Goal: Task Accomplishment & Management: Use online tool/utility

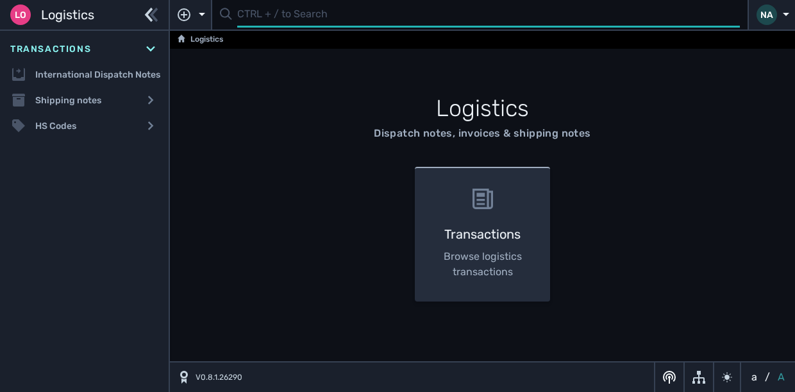
click at [272, 17] on input "text" at bounding box center [488, 15] width 503 height 25
type input "1106051"
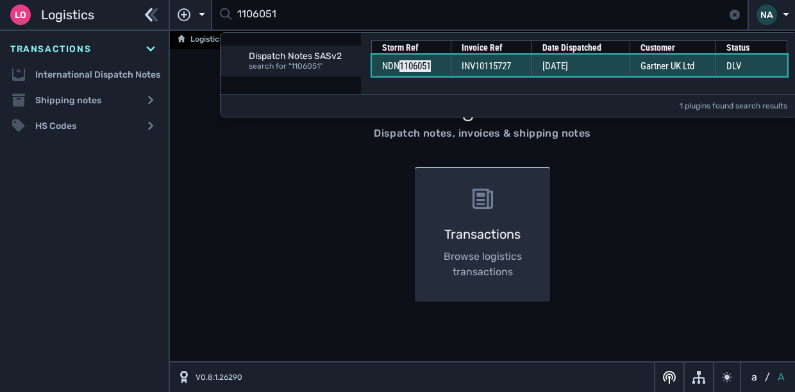
click at [507, 63] on span "INV10115727" at bounding box center [486, 66] width 49 height 12
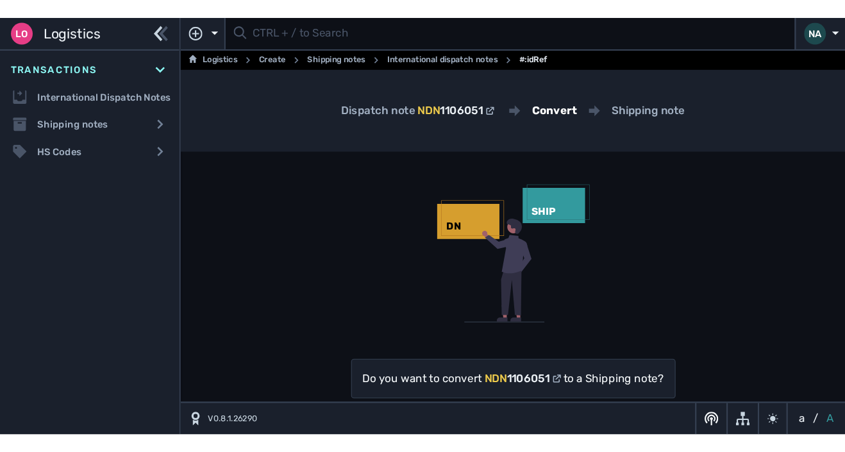
scroll to position [35, 0]
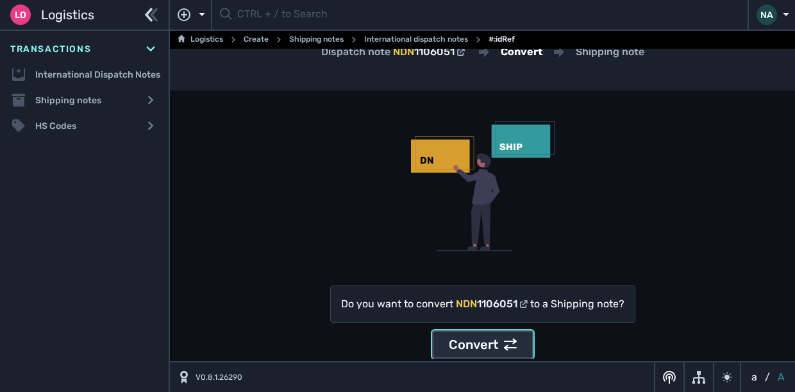
click at [479, 342] on div "Convert" at bounding box center [483, 344] width 68 height 19
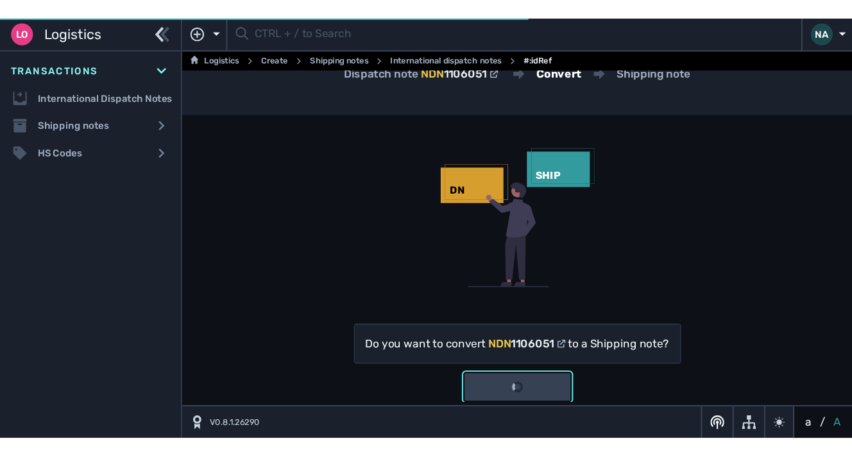
scroll to position [0, 0]
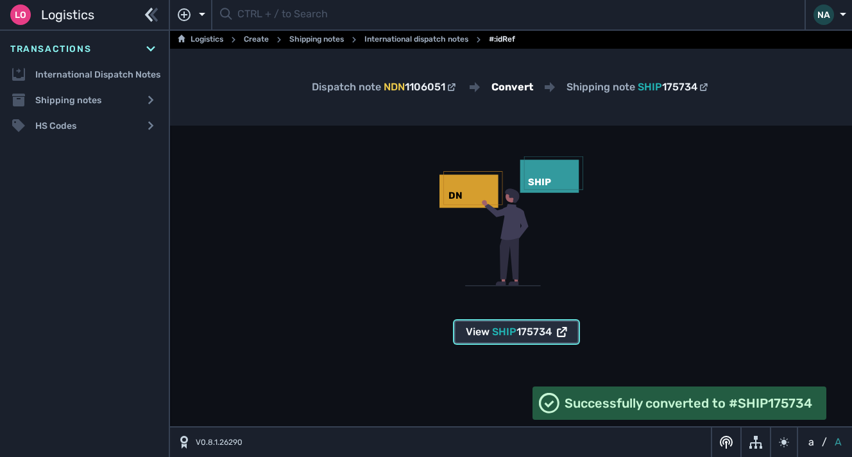
click at [563, 336] on icon at bounding box center [561, 332] width 8 height 9
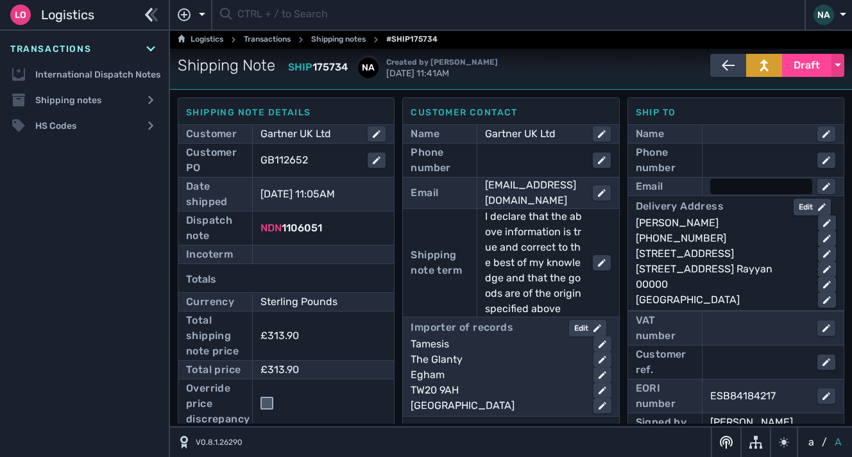
click at [738, 187] on div at bounding box center [761, 186] width 102 height 15
click at [799, 182] on input "rahma.[PERSON_NAME]" at bounding box center [772, 186] width 123 height 15
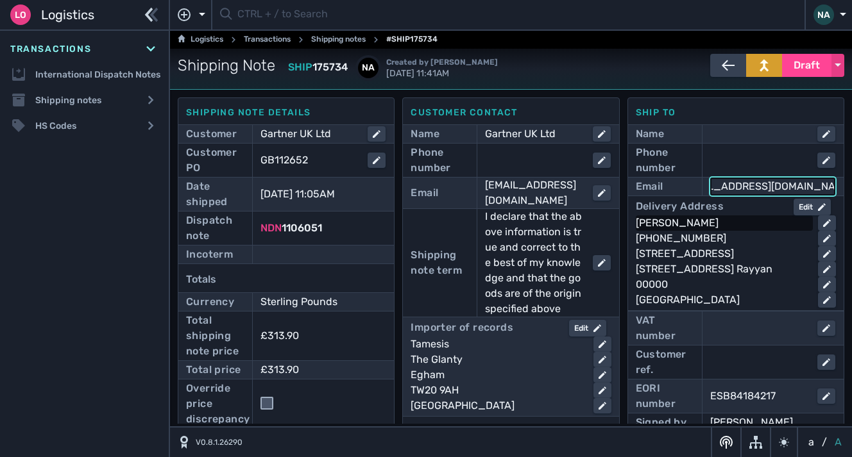
type input "[EMAIL_ADDRESS][DOMAIN_NAME]"
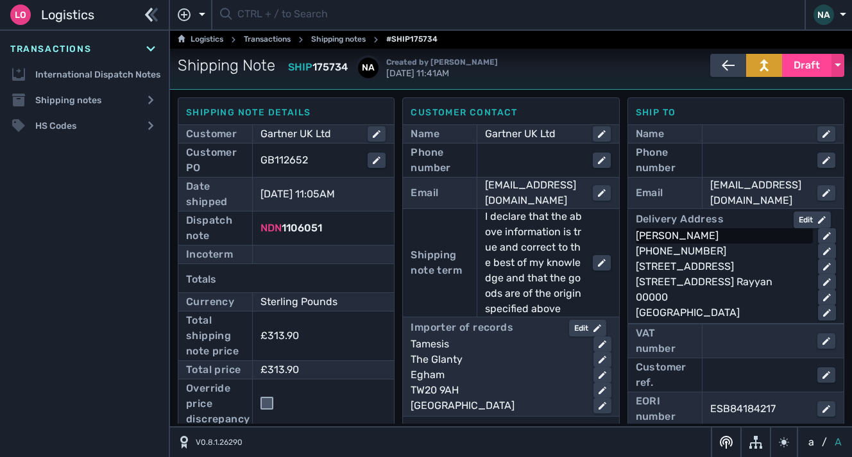
click at [771, 230] on div "[PERSON_NAME]" at bounding box center [722, 235] width 172 height 15
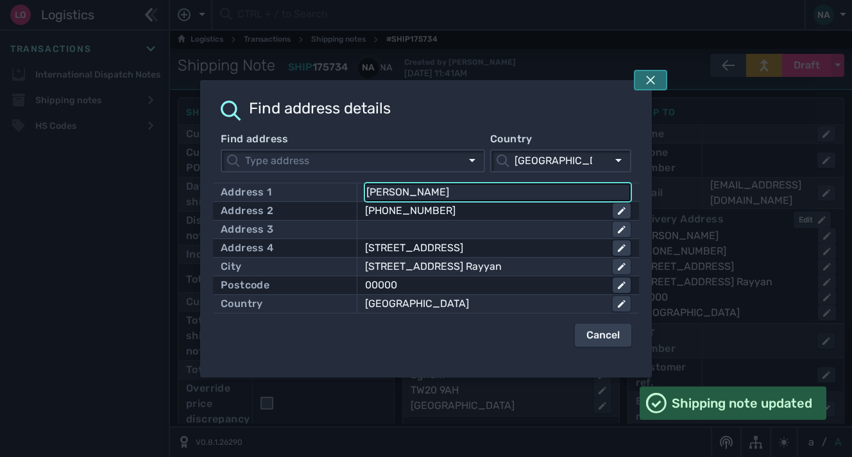
click at [658, 70] on button at bounding box center [650, 80] width 33 height 21
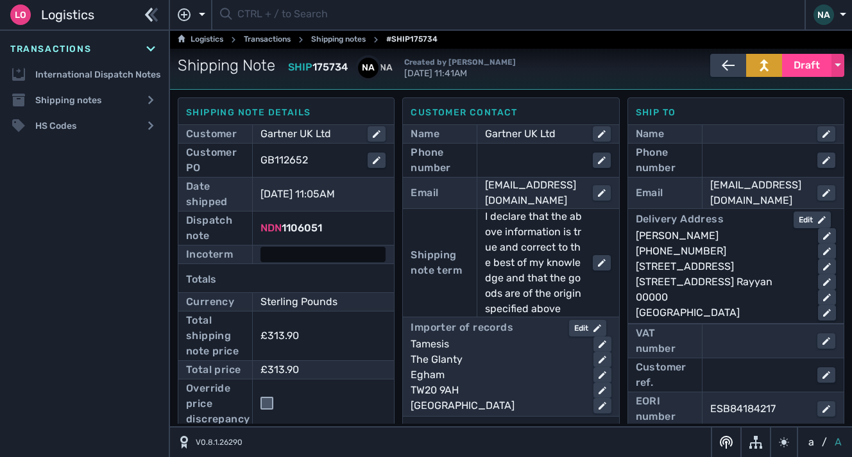
click at [305, 255] on div at bounding box center [322, 254] width 125 height 15
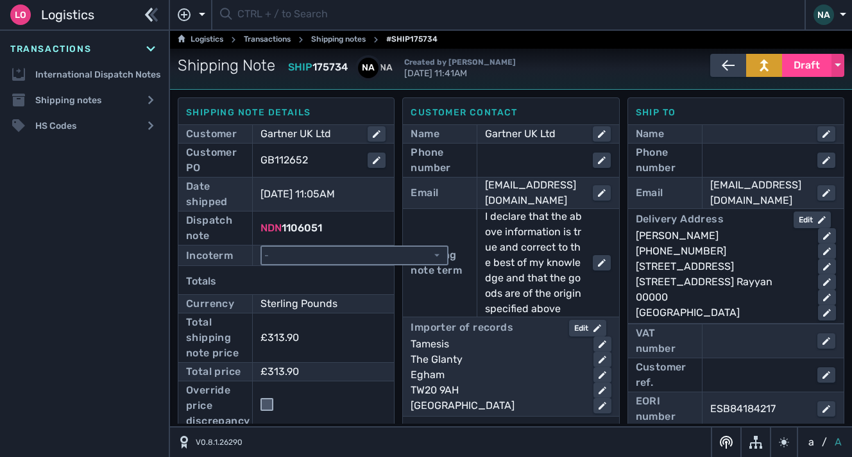
click at [324, 260] on select "- Ex Works - EXW Free Carrier - FCA Carriage Paid To - CPT Carriage Insurance P…" at bounding box center [354, 255] width 185 height 17
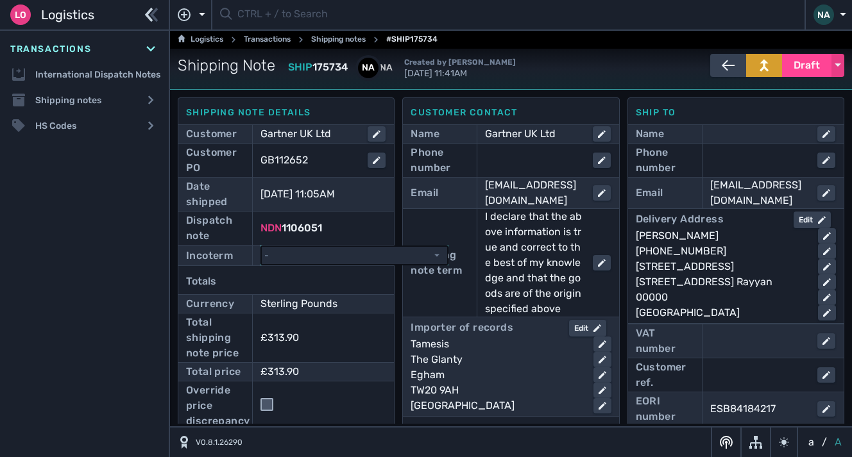
select select "[object Object]"
click at [262, 247] on select "- Ex Works - EXW Free Carrier - FCA Carriage Paid To - CPT Carriage Insurance P…" at bounding box center [354, 255] width 185 height 17
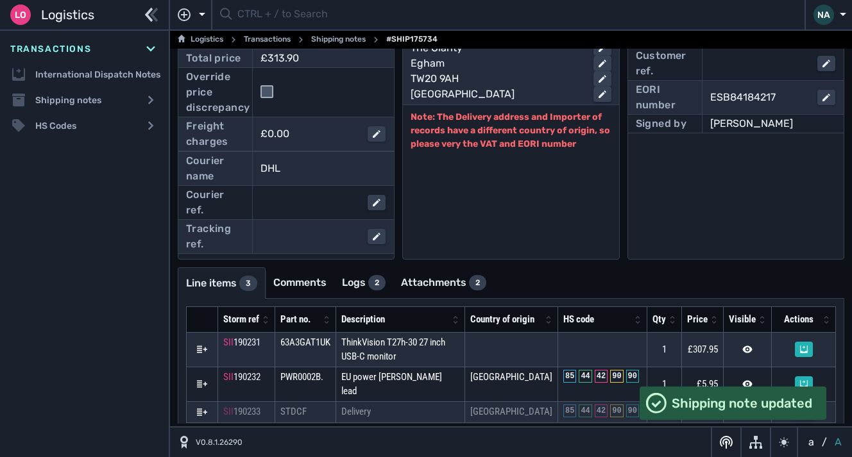
scroll to position [328, 0]
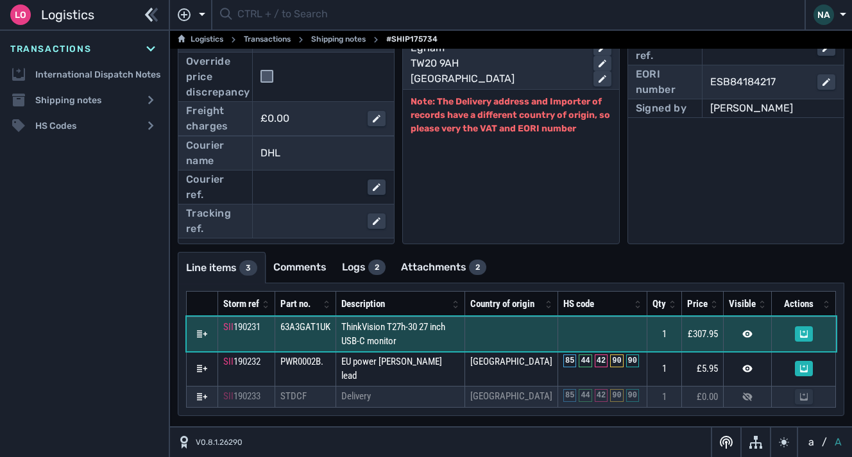
click at [434, 352] on td "ThinkVision T27h-30 27 inch USB-C monitor" at bounding box center [400, 334] width 129 height 35
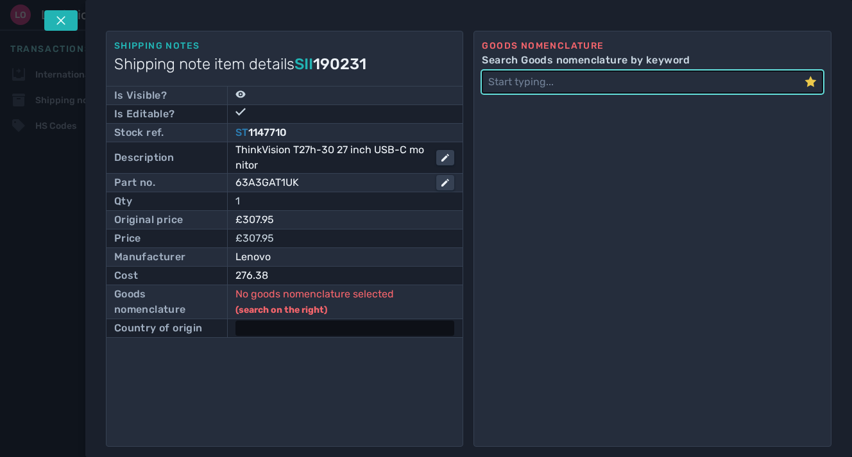
click at [305, 330] on div at bounding box center [344, 328] width 219 height 15
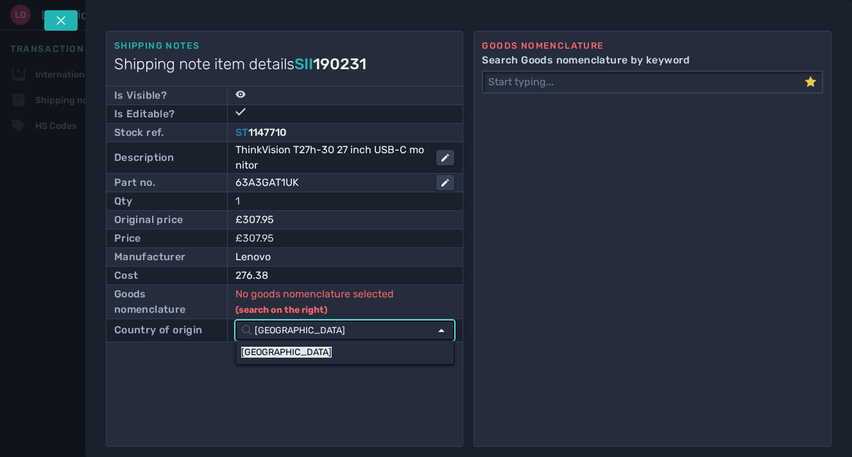
click at [305, 330] on input "[GEOGRAPHIC_DATA]" at bounding box center [341, 330] width 178 height 17
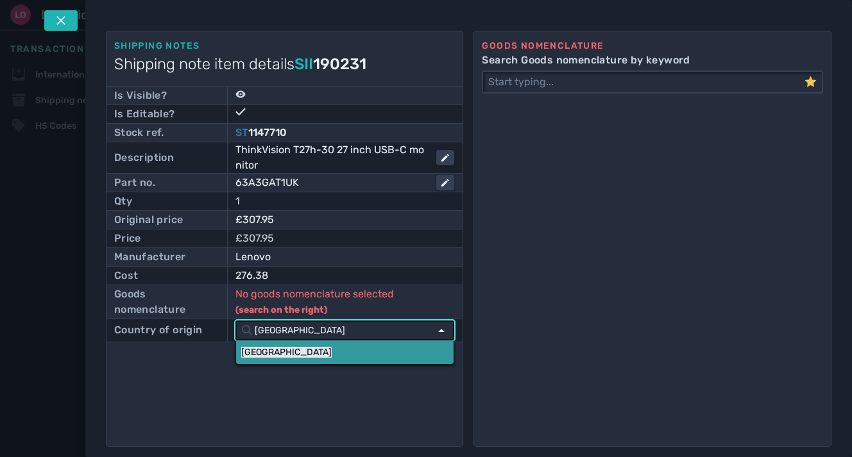
click at [293, 352] on link "[GEOGRAPHIC_DATA]" at bounding box center [344, 353] width 217 height 24
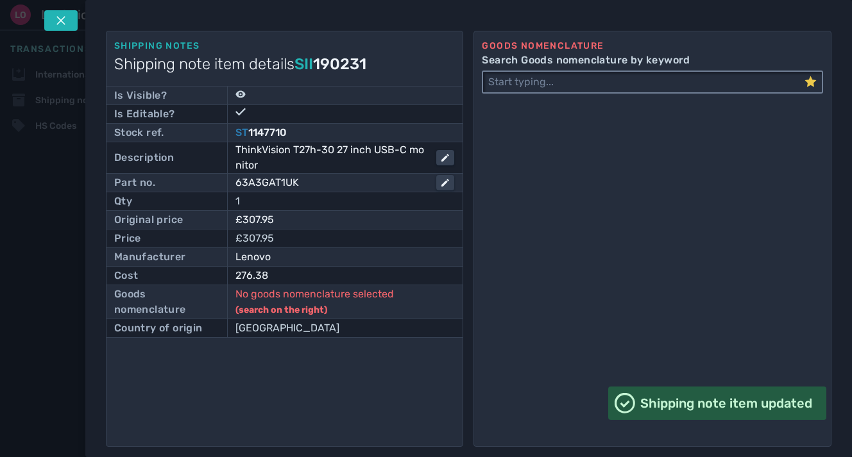
click at [582, 88] on input "Search Goods nomenclature by keyword" at bounding box center [643, 82] width 321 height 21
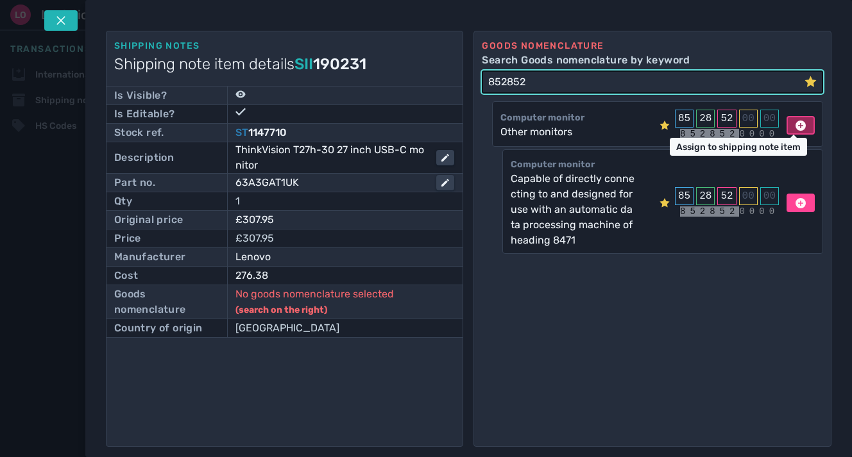
type input "852852"
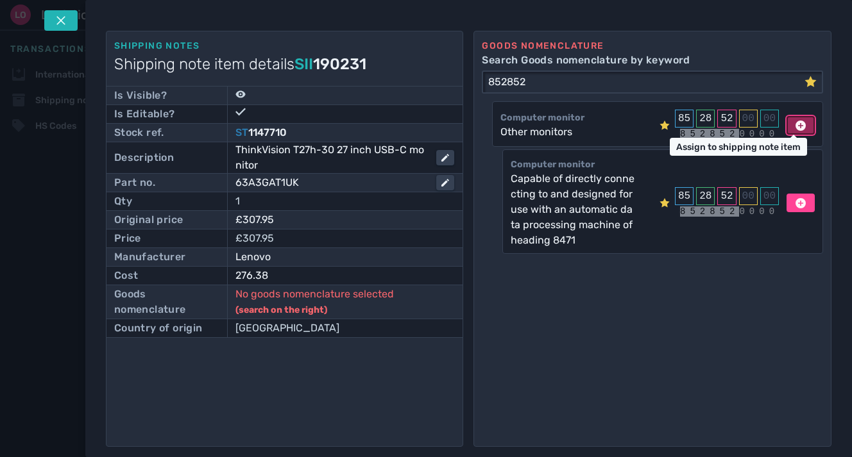
click at [801, 121] on button at bounding box center [800, 125] width 28 height 19
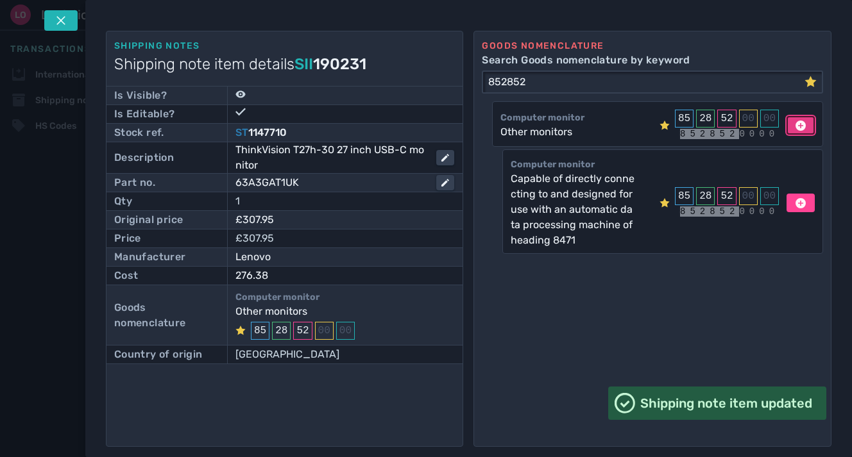
click at [67, 25] on button at bounding box center [60, 20] width 33 height 21
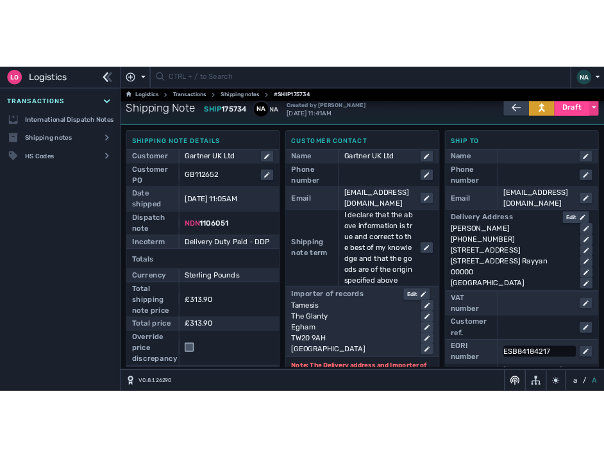
scroll to position [0, 0]
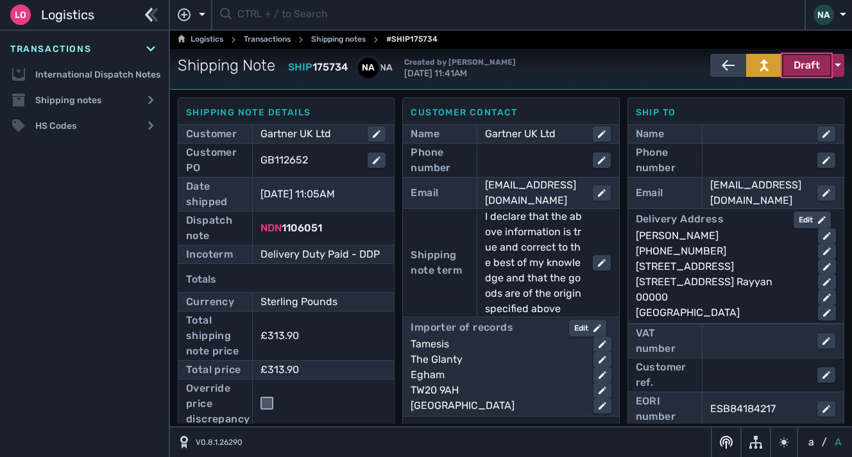
click at [810, 65] on span "Draft" at bounding box center [807, 65] width 26 height 15
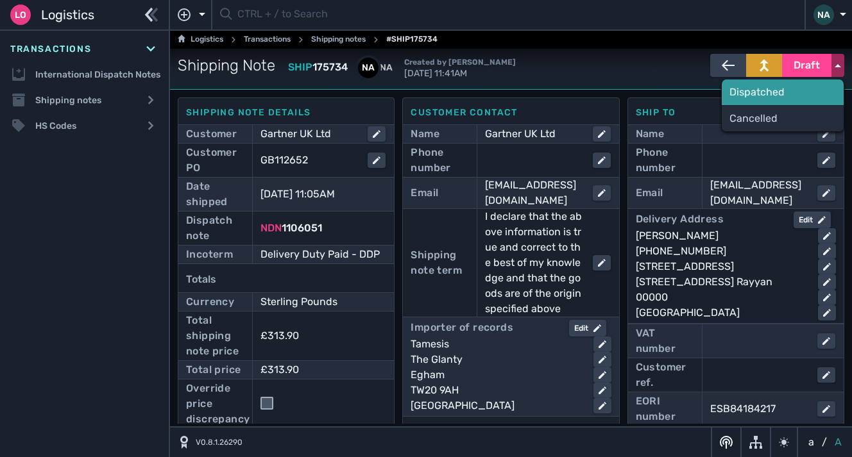
click at [763, 96] on div "Dispatched" at bounding box center [783, 93] width 122 height 26
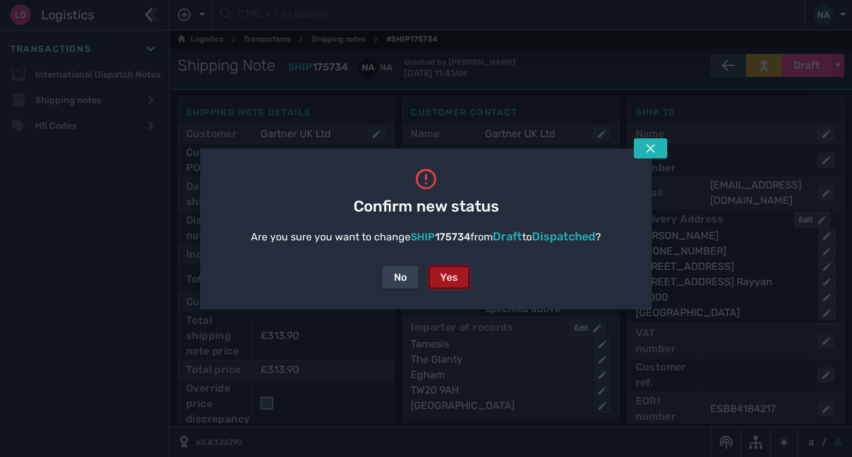
click at [442, 279] on div "Yes" at bounding box center [449, 276] width 18 height 15
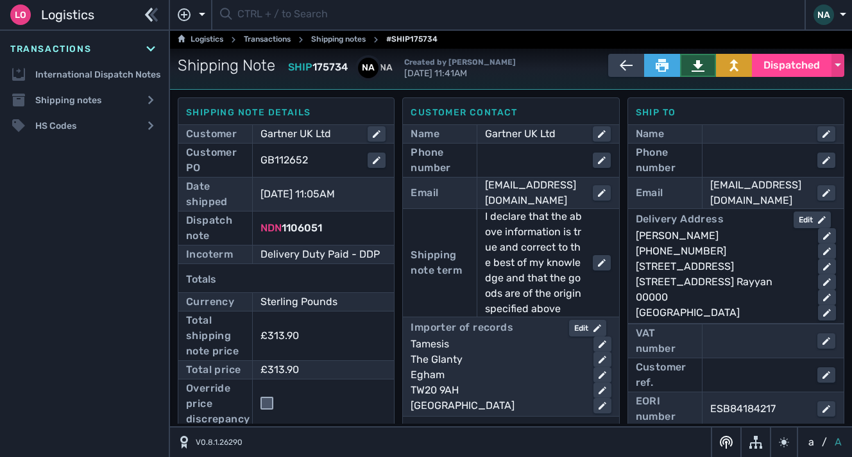
click at [701, 67] on button at bounding box center [698, 65] width 36 height 23
